Goal: Register for event/course

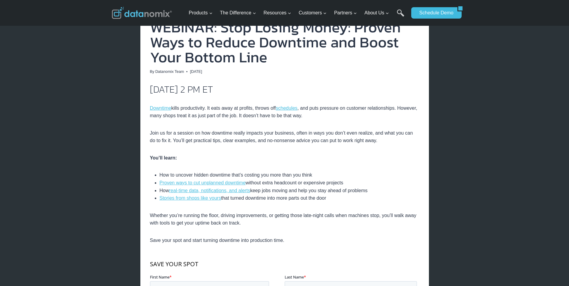
scroll to position [20, 0]
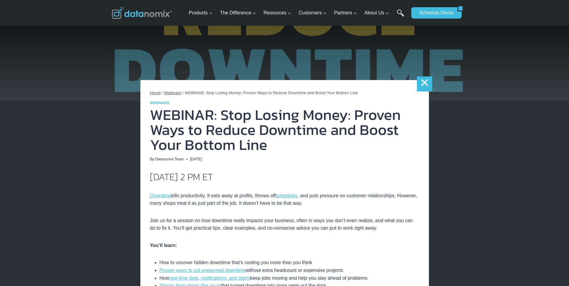
click at [422, 86] on link "×" at bounding box center [424, 84] width 15 height 15
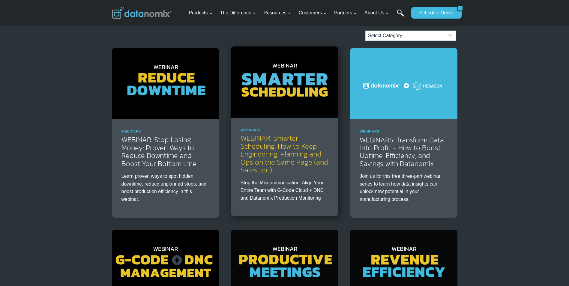
scroll to position [60, 0]
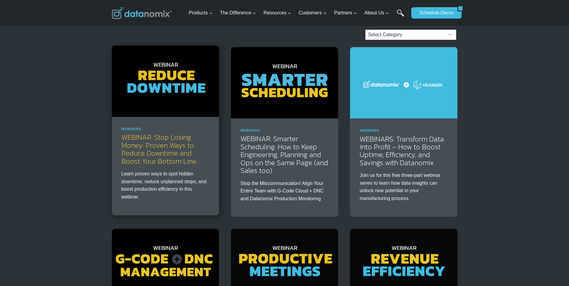
click at [159, 157] on link "WEBINAR: Stop Losing Money: Proven Ways to Reduce Downtime and Boost Your Botto…" at bounding box center [159, 149] width 75 height 34
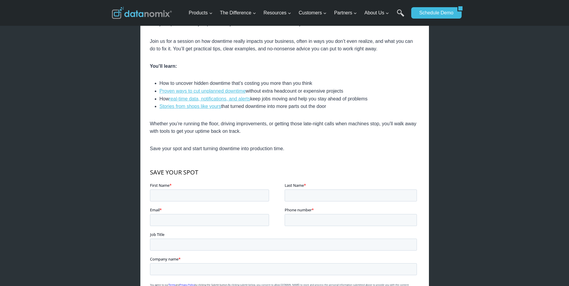
scroll to position [200, 0]
click at [230, 195] on input "First Name *" at bounding box center [209, 195] width 119 height 12
type input "James"
type input "Vanderlin"
type input "james.vanderlin@atdpmfg.com"
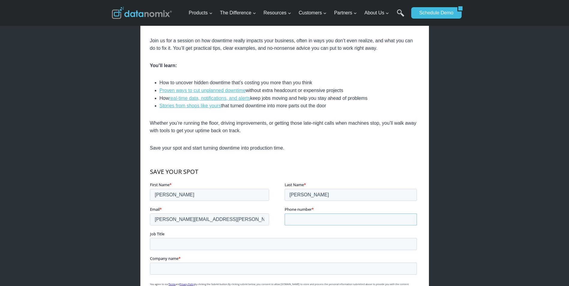
type input "[PHONE_NUMBER]"
type input "CNC Manager"
type input "ATD Precision Manufacturing"
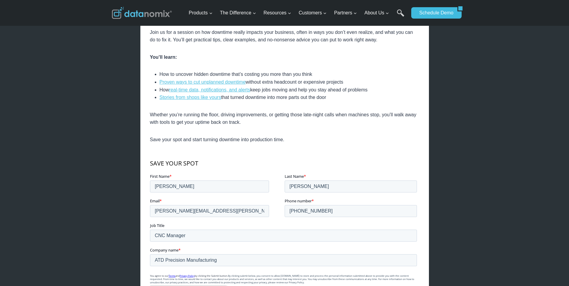
scroll to position [300, 0]
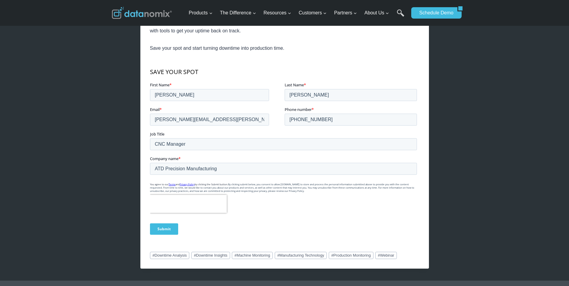
click at [156, 225] on input "Submit" at bounding box center [164, 228] width 28 height 11
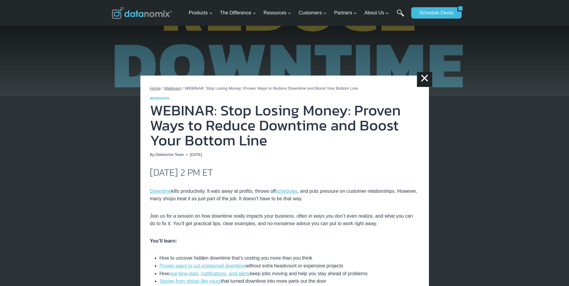
scroll to position [0, 0]
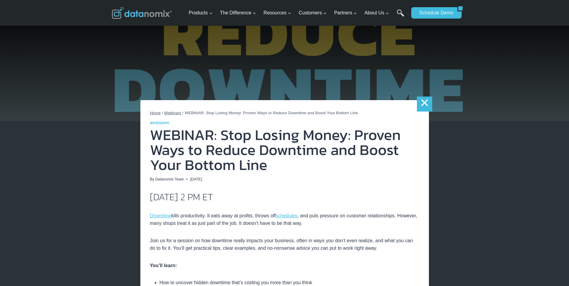
click at [424, 106] on link "×" at bounding box center [424, 104] width 15 height 15
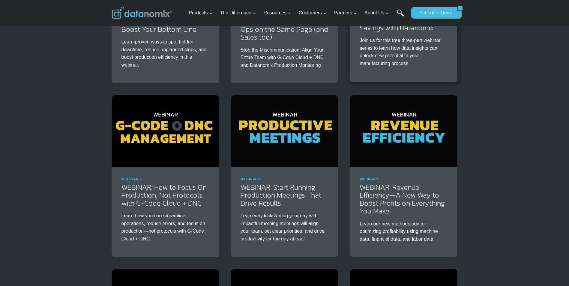
scroll to position [200, 0]
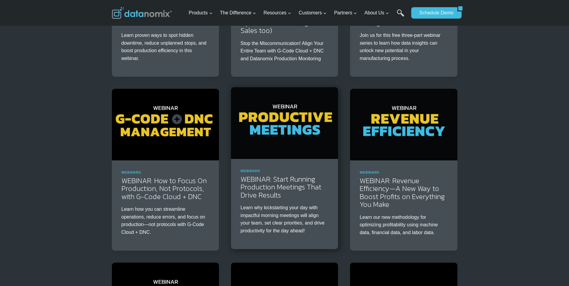
click at [271, 169] on div "Webinars" at bounding box center [285, 171] width 88 height 5
click at [266, 183] on link "WEBINAR: Start Running Production Meetings That Drive Results" at bounding box center [281, 187] width 81 height 26
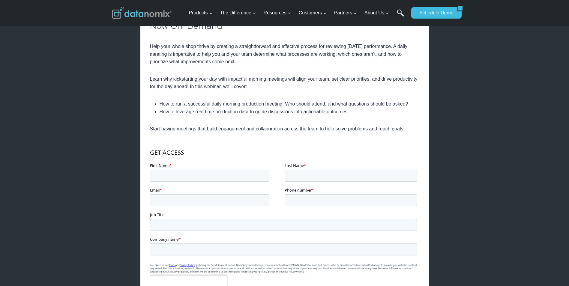
scroll to position [160, 0]
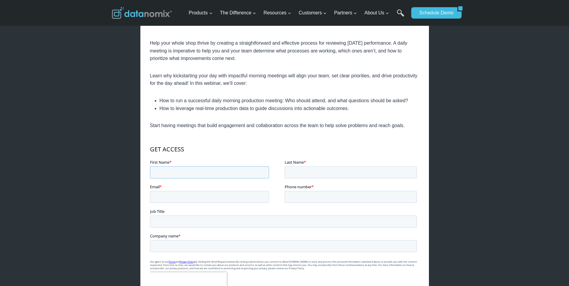
click at [219, 173] on input "First Name *" at bounding box center [209, 172] width 119 height 12
type input "[PERSON_NAME]"
type input "[PERSON_NAME][EMAIL_ADDRESS][PERSON_NAME][DOMAIN_NAME]"
type input "[PHONE_NUMBER]"
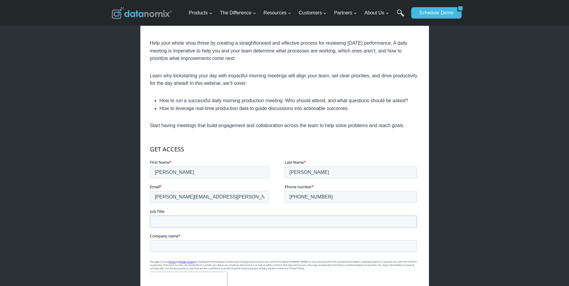
type input "CNC Manager"
type input "ATD Precision Manufacturing"
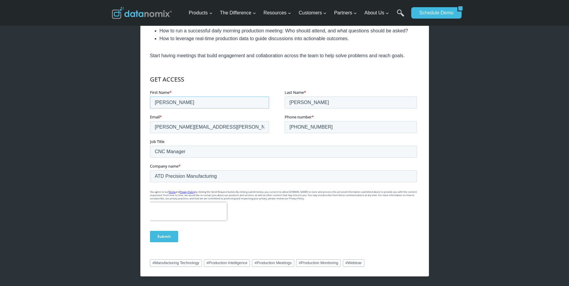
scroll to position [280, 0]
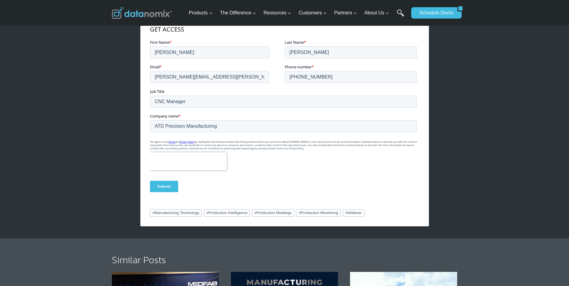
click at [165, 185] on input "Submit" at bounding box center [164, 186] width 28 height 11
